Goal: Information Seeking & Learning: Learn about a topic

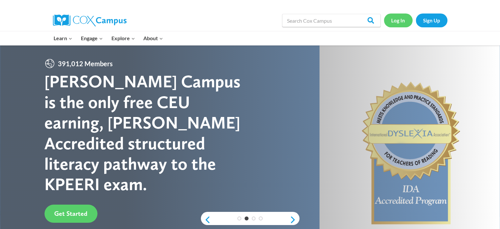
click at [405, 16] on link "Log In" at bounding box center [398, 19] width 29 height 13
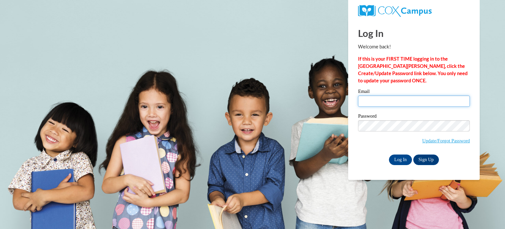
type input "[EMAIL_ADDRESS][DOMAIN_NAME]"
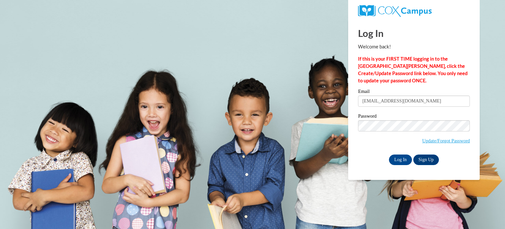
click at [388, 98] on input "[EMAIL_ADDRESS][DOMAIN_NAME]" at bounding box center [414, 100] width 112 height 11
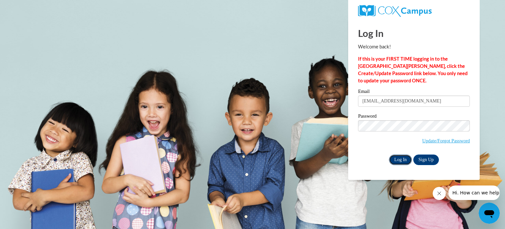
click at [398, 158] on input "Log In" at bounding box center [400, 159] width 23 height 11
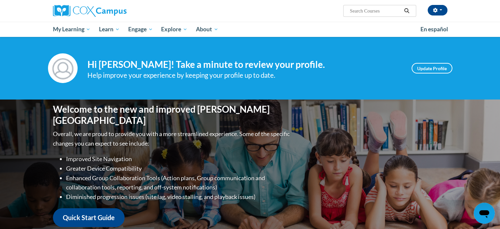
click at [373, 7] on input "Search..." at bounding box center [375, 11] width 53 height 8
type input "multisyllabic"
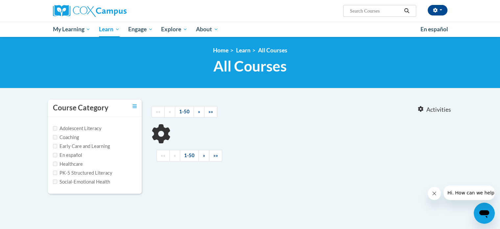
type input "multisyllabic"
